Goal: Task Accomplishment & Management: Use online tool/utility

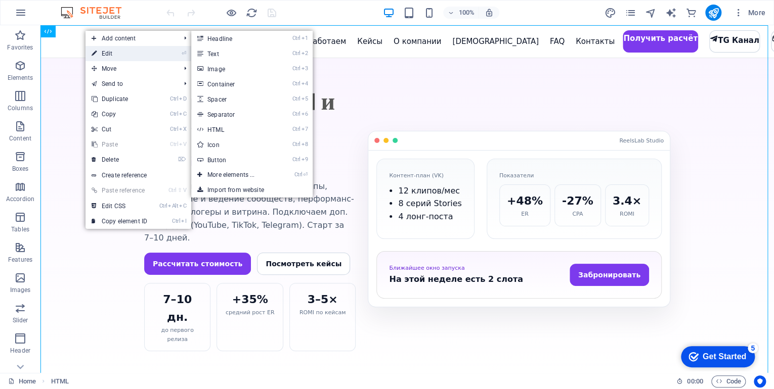
click at [101, 50] on link "⏎ Edit" at bounding box center [119, 53] width 68 height 15
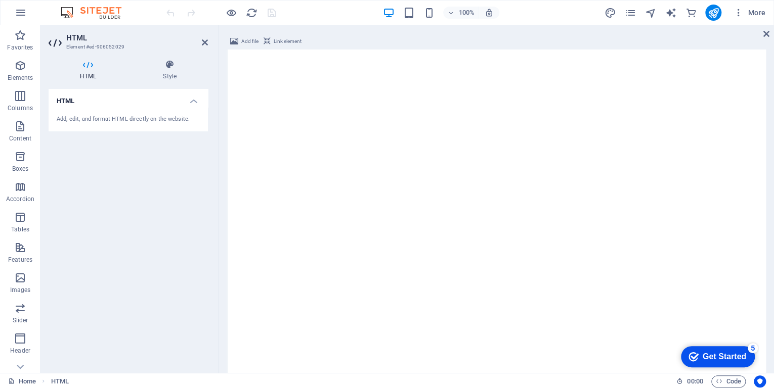
scroll to position [785, 0]
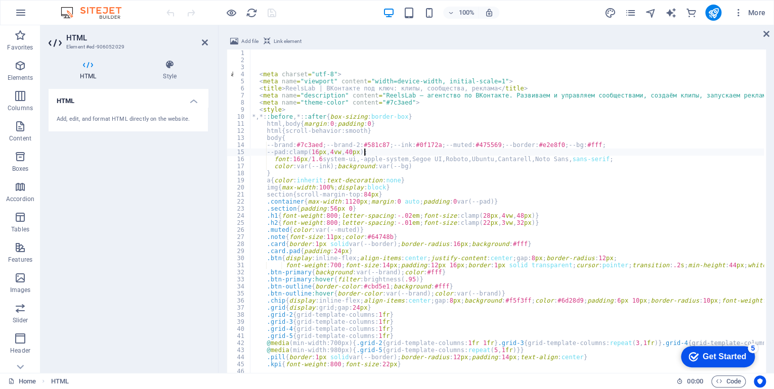
type textarea "--pad:clamp(16px,4vw,40px);"
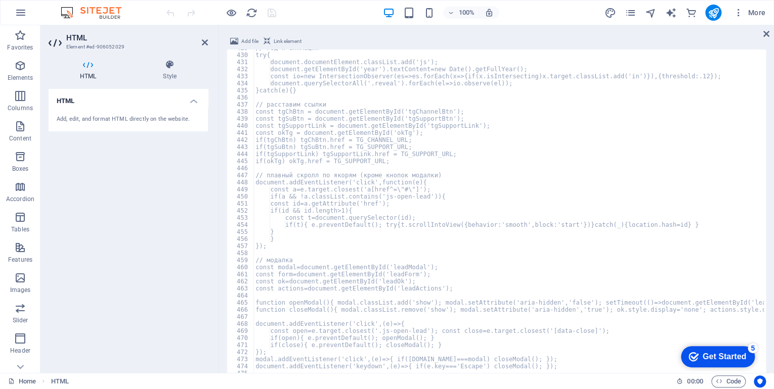
scroll to position [3035, 0]
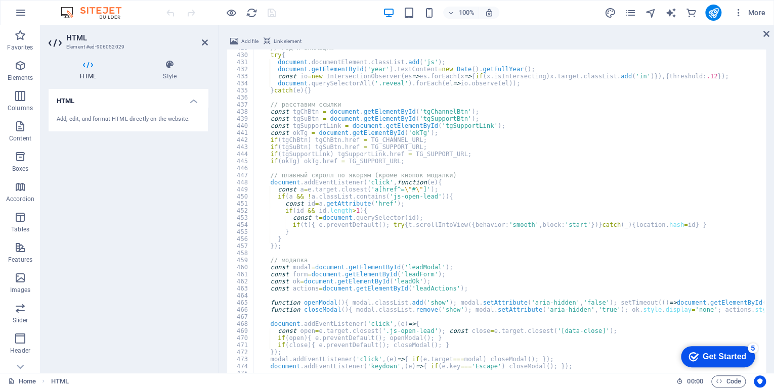
click at [274, 12] on div at bounding box center [220, 13] width 113 height 16
click at [274, 12] on icon "save" at bounding box center [272, 13] width 12 height 12
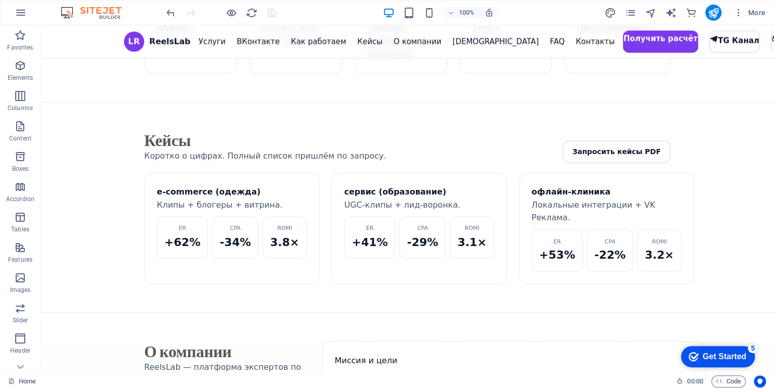
scroll to position [772, 0]
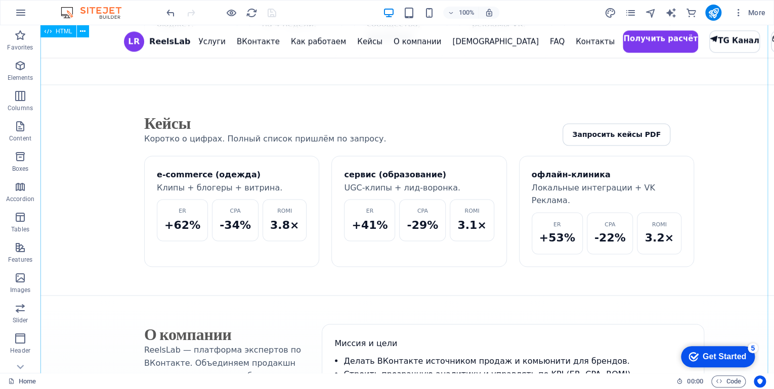
click at [227, 43] on div "ReelsLab | ВКонтакте под ключ: клипы, сообщества, реклама LR ReelsLab Услуги ВК…" at bounding box center [406, 115] width 733 height 1723
click at [243, 42] on div "ReelsLab | ВКонтакте под ключ: клипы, сообщества, реклама LR ReelsLab Услуги ВК…" at bounding box center [406, 115] width 733 height 1723
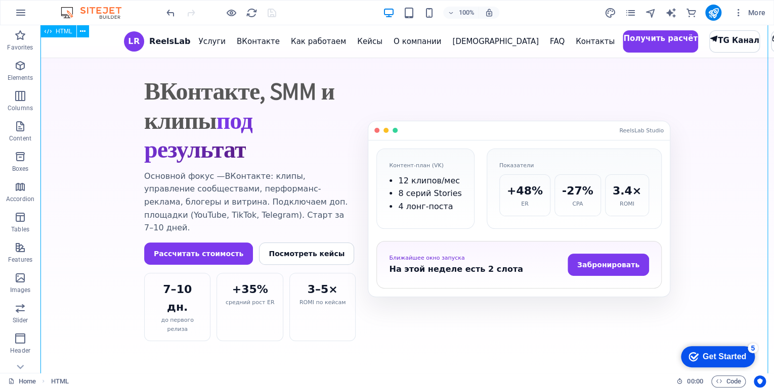
scroll to position [0, 0]
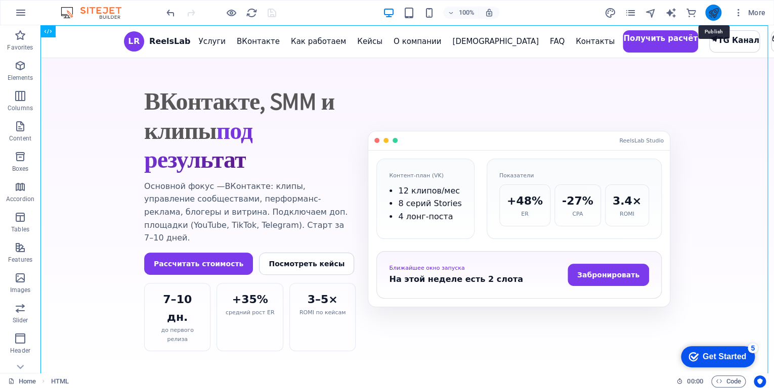
click at [715, 13] on icon "publish" at bounding box center [713, 13] width 12 height 12
